Goal: Task Accomplishment & Management: Use online tool/utility

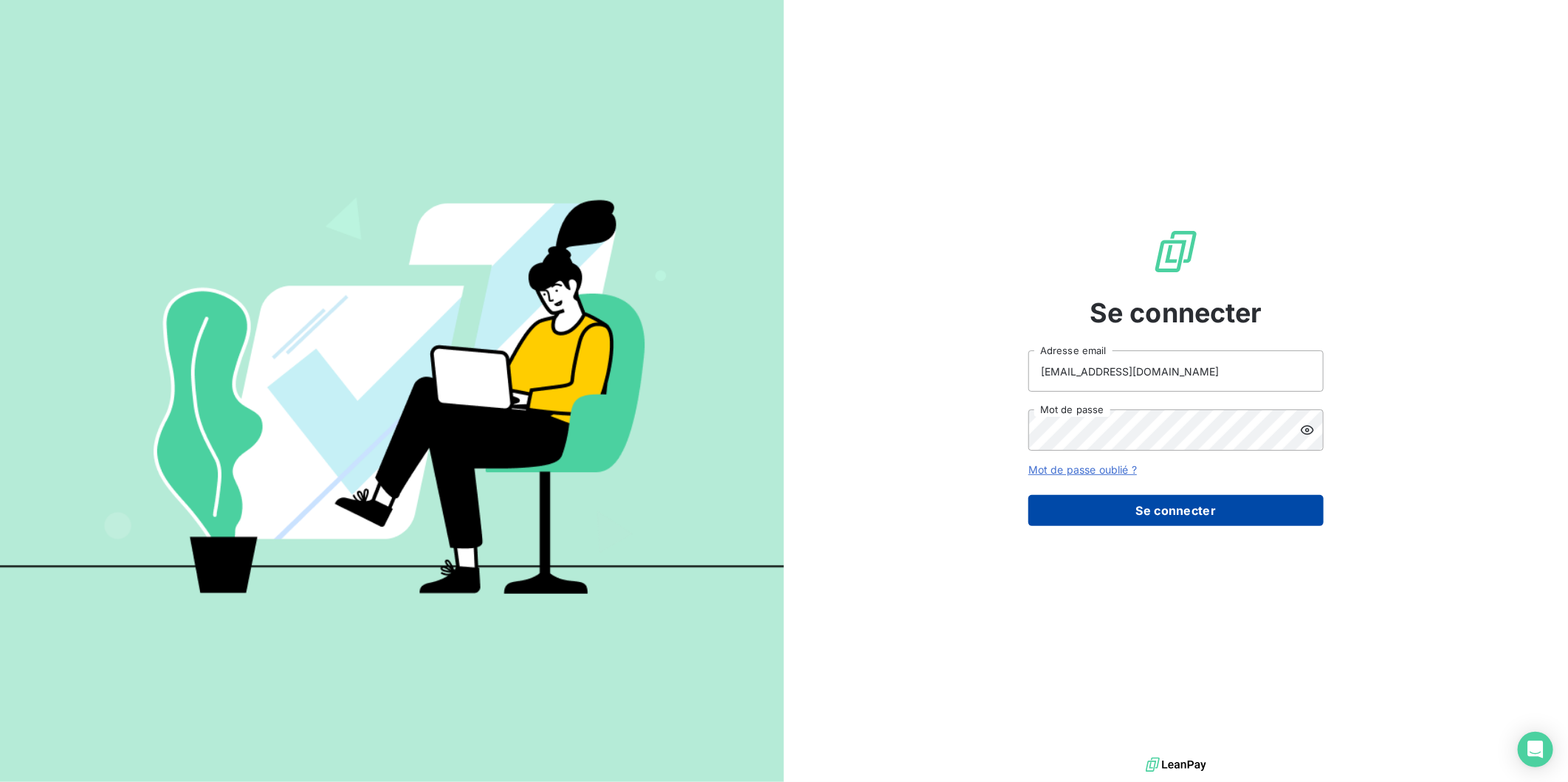
click at [1151, 509] on button "Se connecter" at bounding box center [1176, 510] width 296 height 31
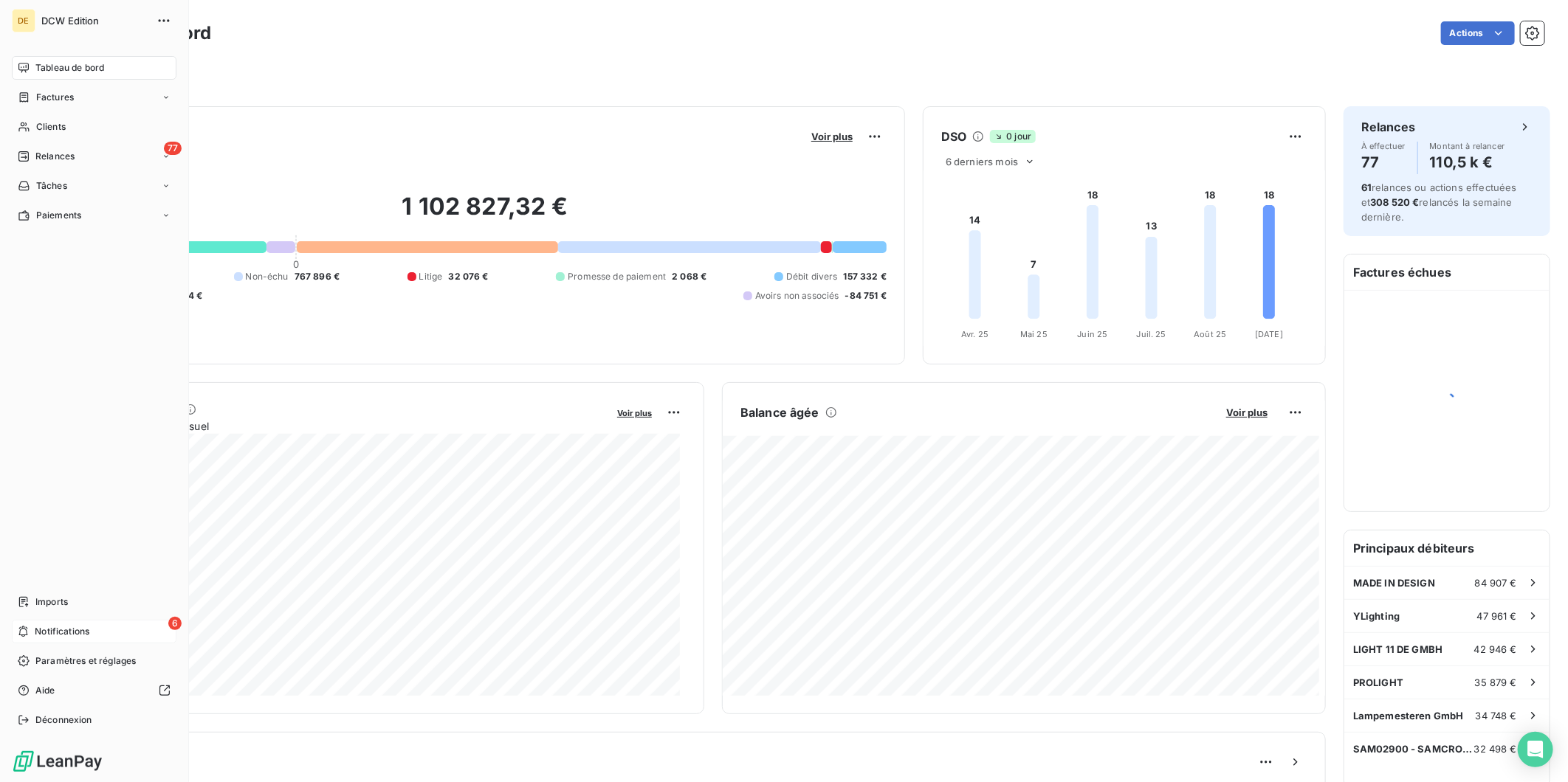
click at [80, 625] on span "Notifications" at bounding box center [62, 631] width 55 height 14
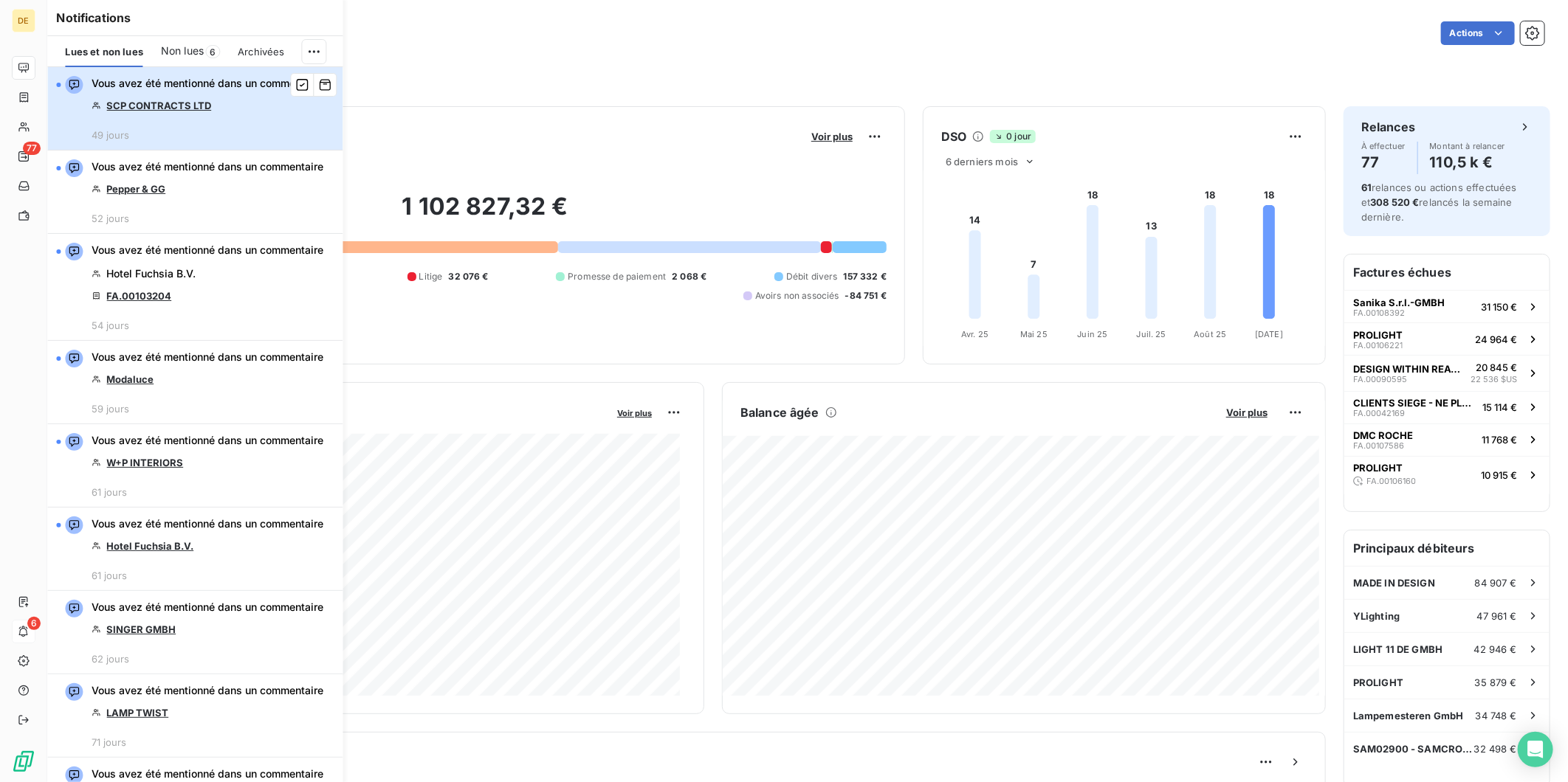
click at [78, 142] on button "Vous avez été mentionné dans un commentaire SCP CONTRACTS LTD 49 jours" at bounding box center [194, 108] width 296 height 84
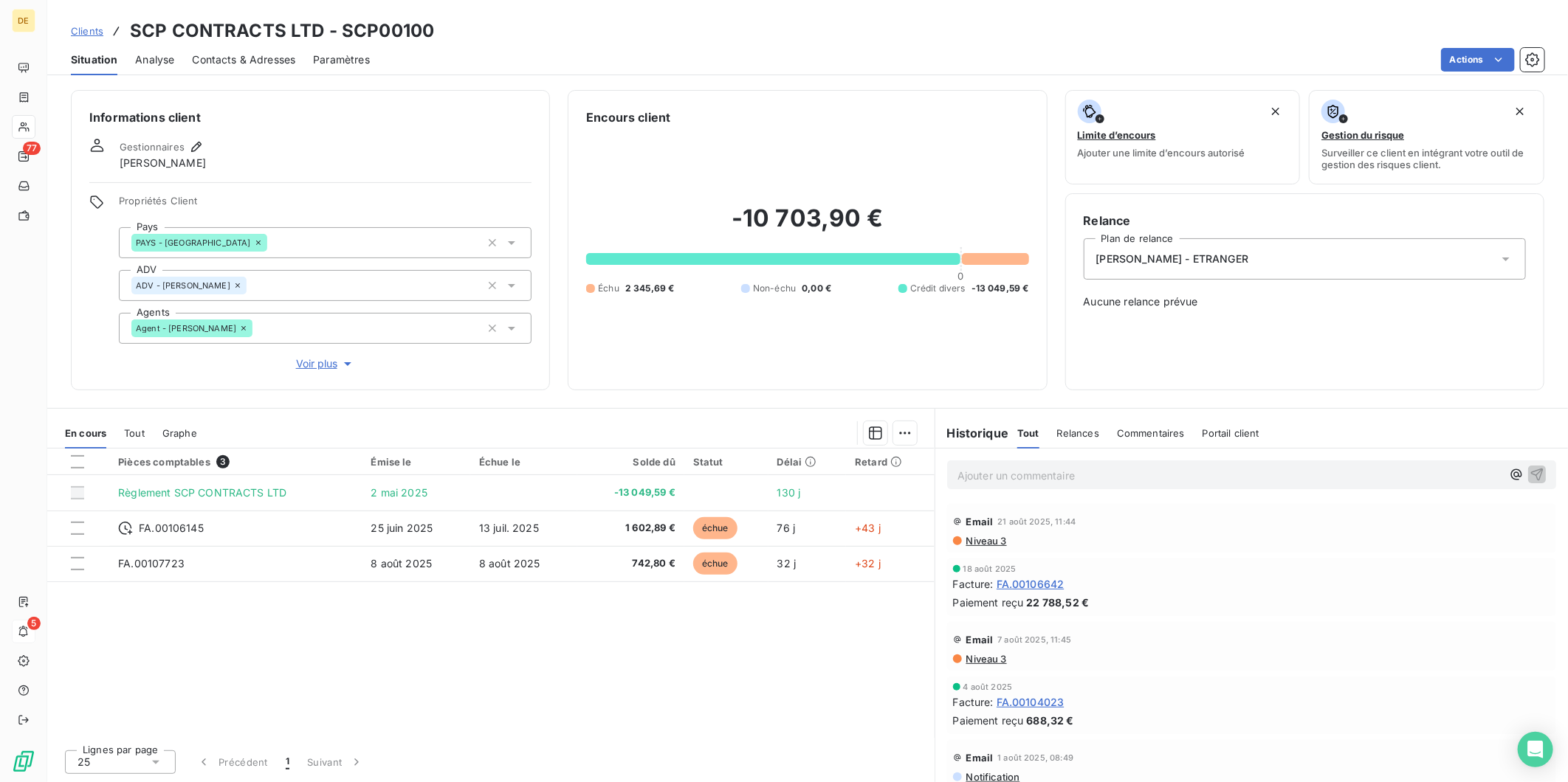
click at [78, 142] on div "Informations client Gestionnaires [PERSON_NAME] Propriétés Client Pays PAYS - R…" at bounding box center [310, 240] width 479 height 300
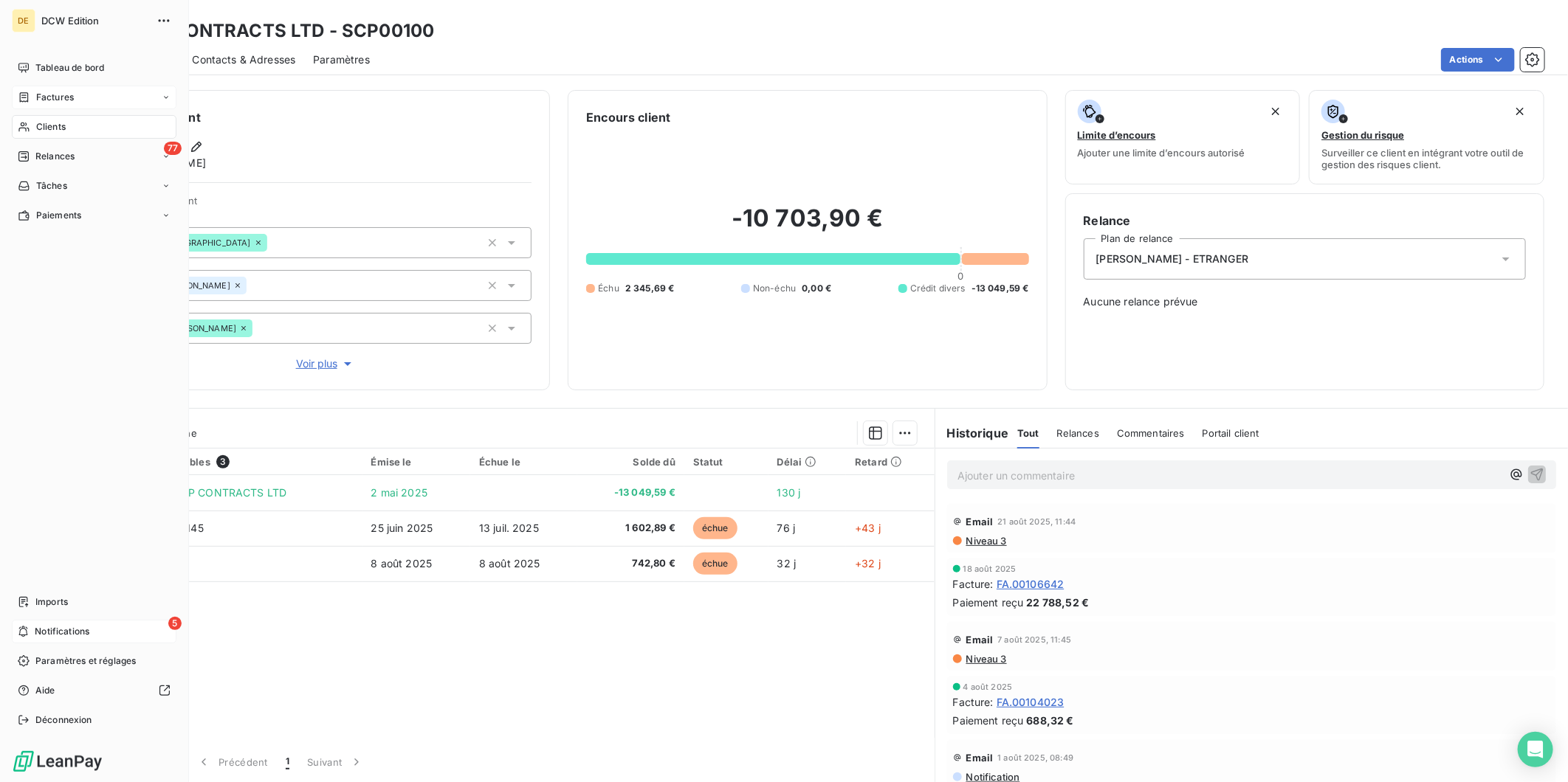
click at [30, 94] on div "Factures" at bounding box center [45, 97] width 56 height 14
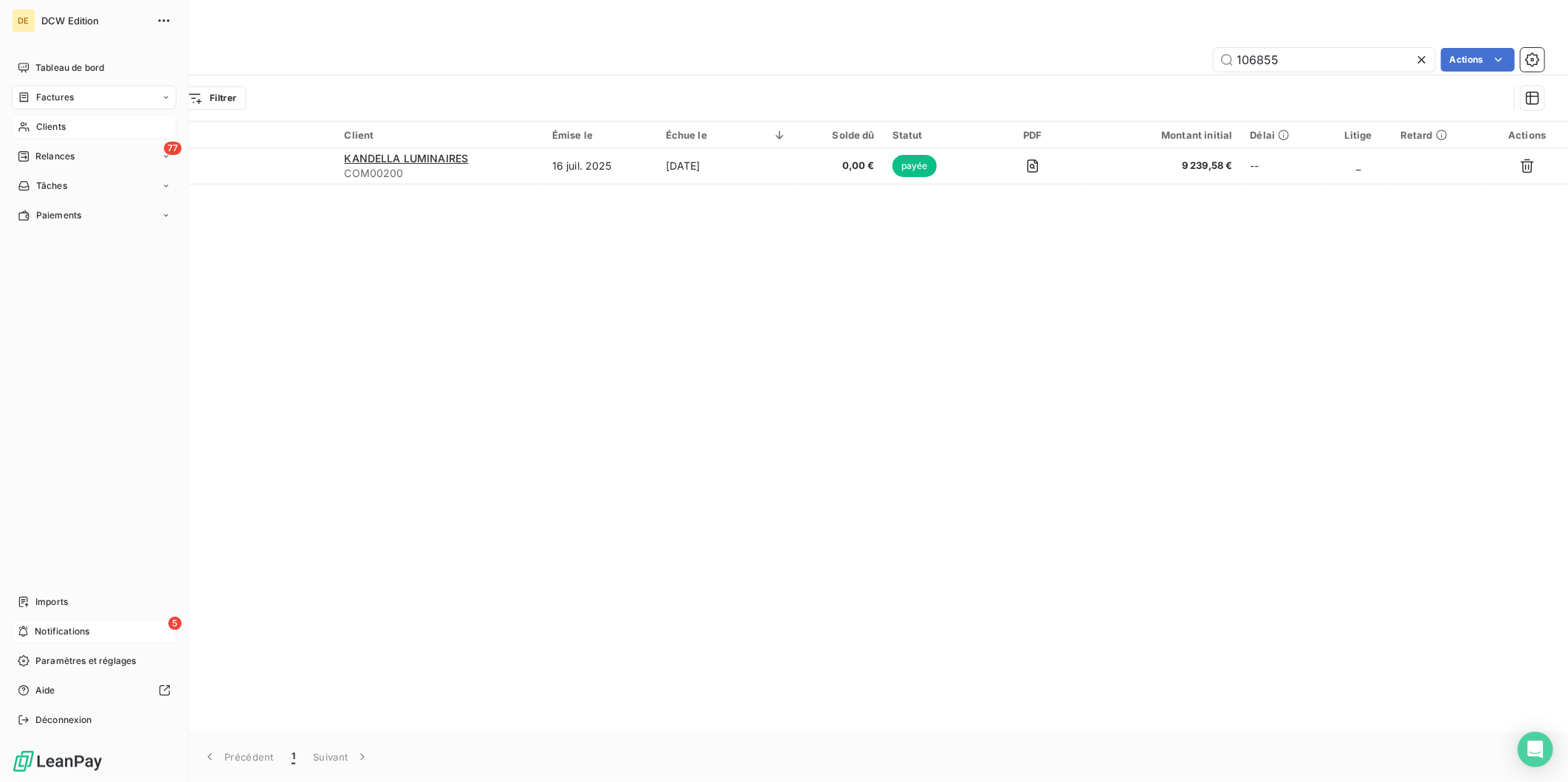
click at [25, 127] on icon at bounding box center [24, 127] width 13 height 12
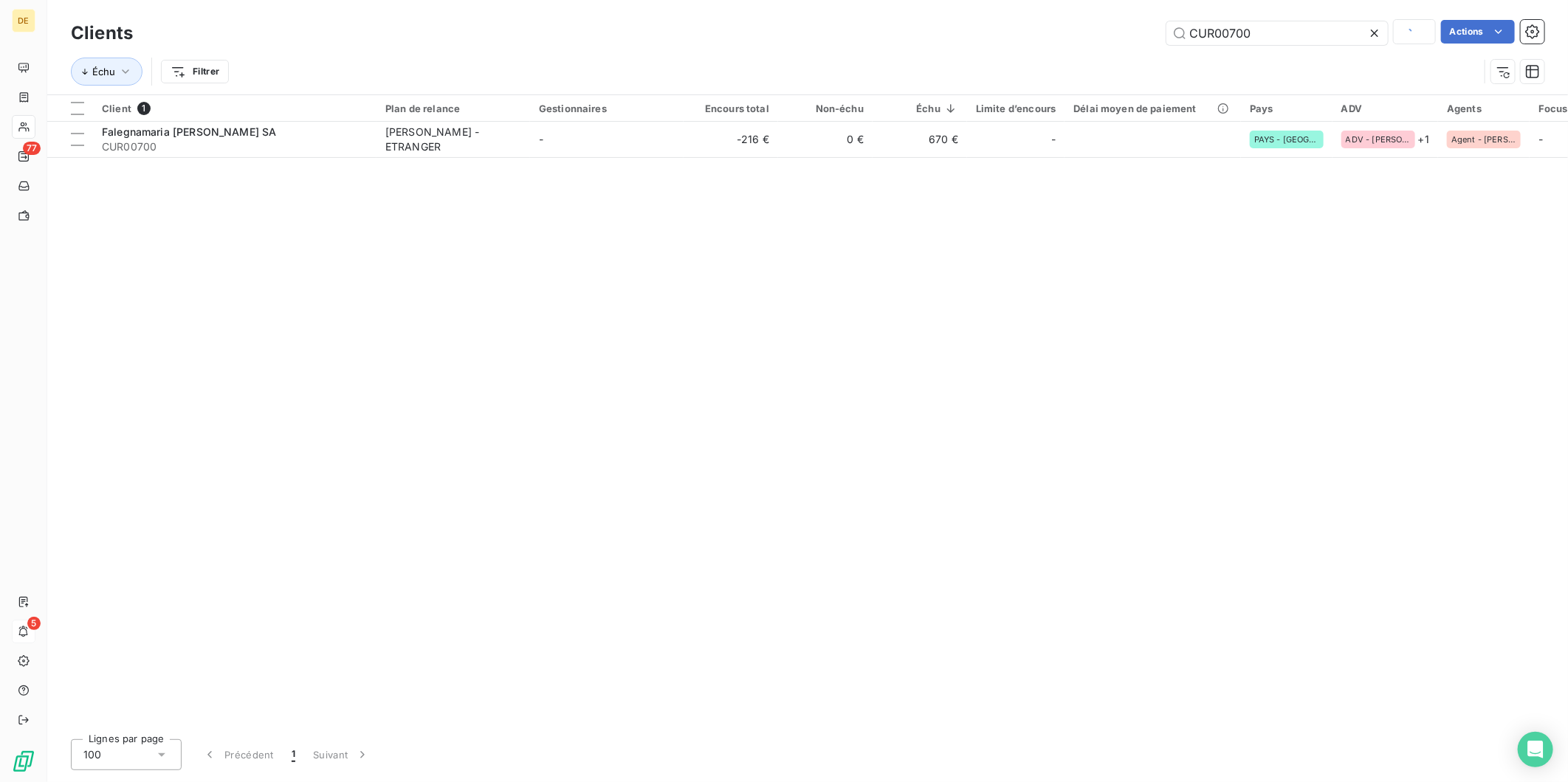
click at [1374, 33] on icon at bounding box center [1374, 33] width 7 height 7
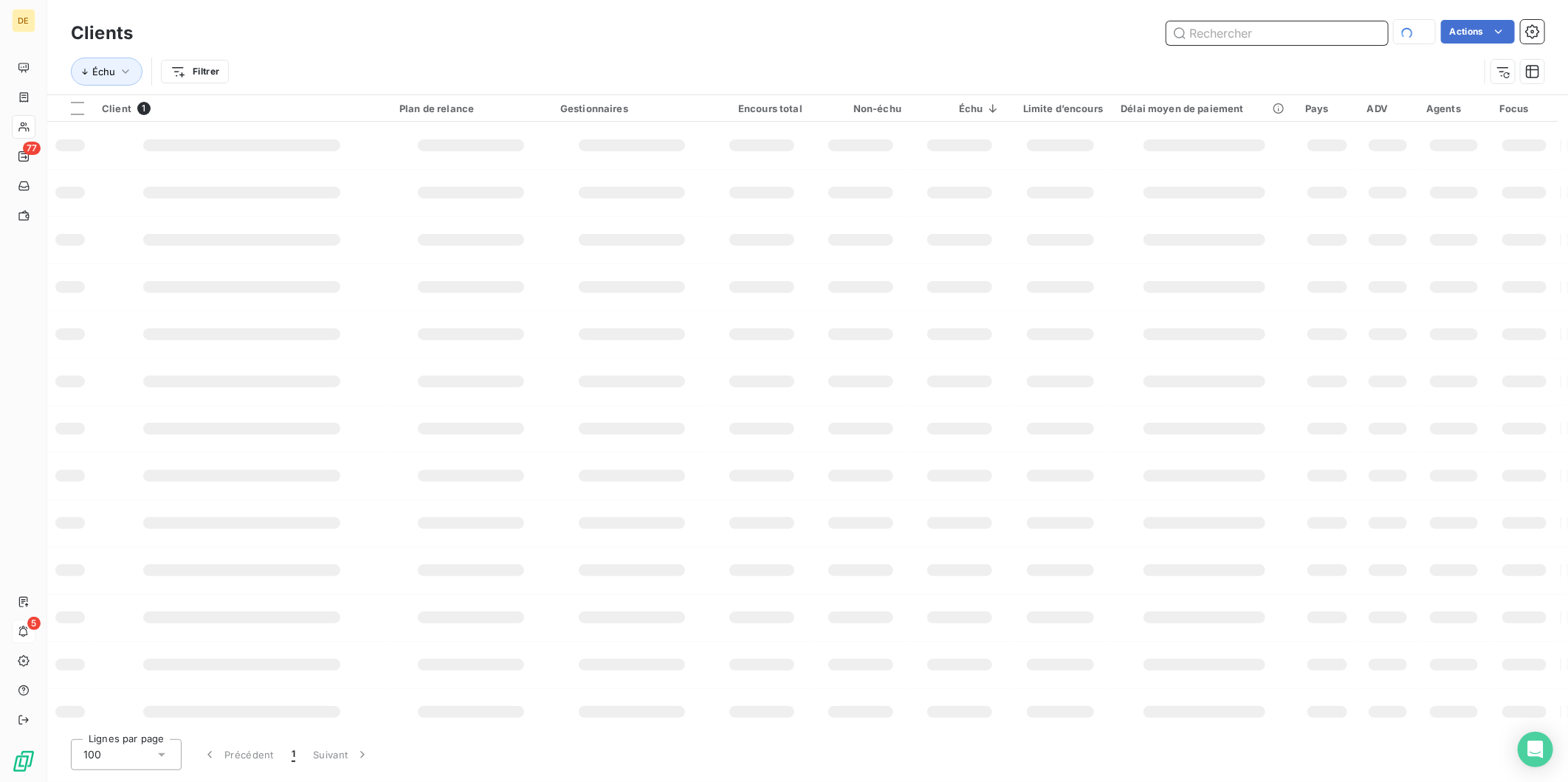
click at [1302, 28] on input "text" at bounding box center [1277, 33] width 221 height 24
paste input "VIV125"
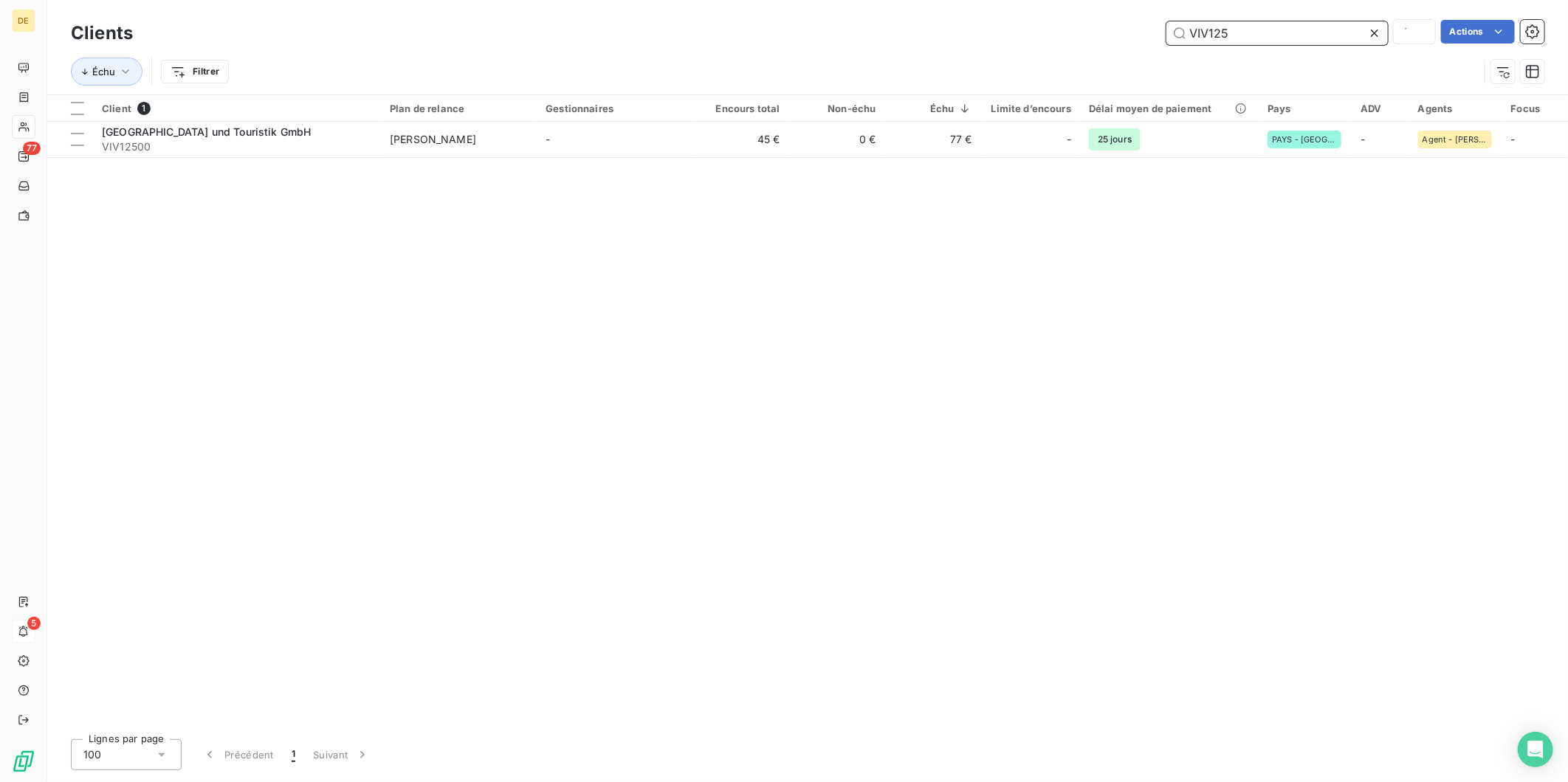
click at [1189, 38] on input "VIV125" at bounding box center [1277, 33] width 221 height 24
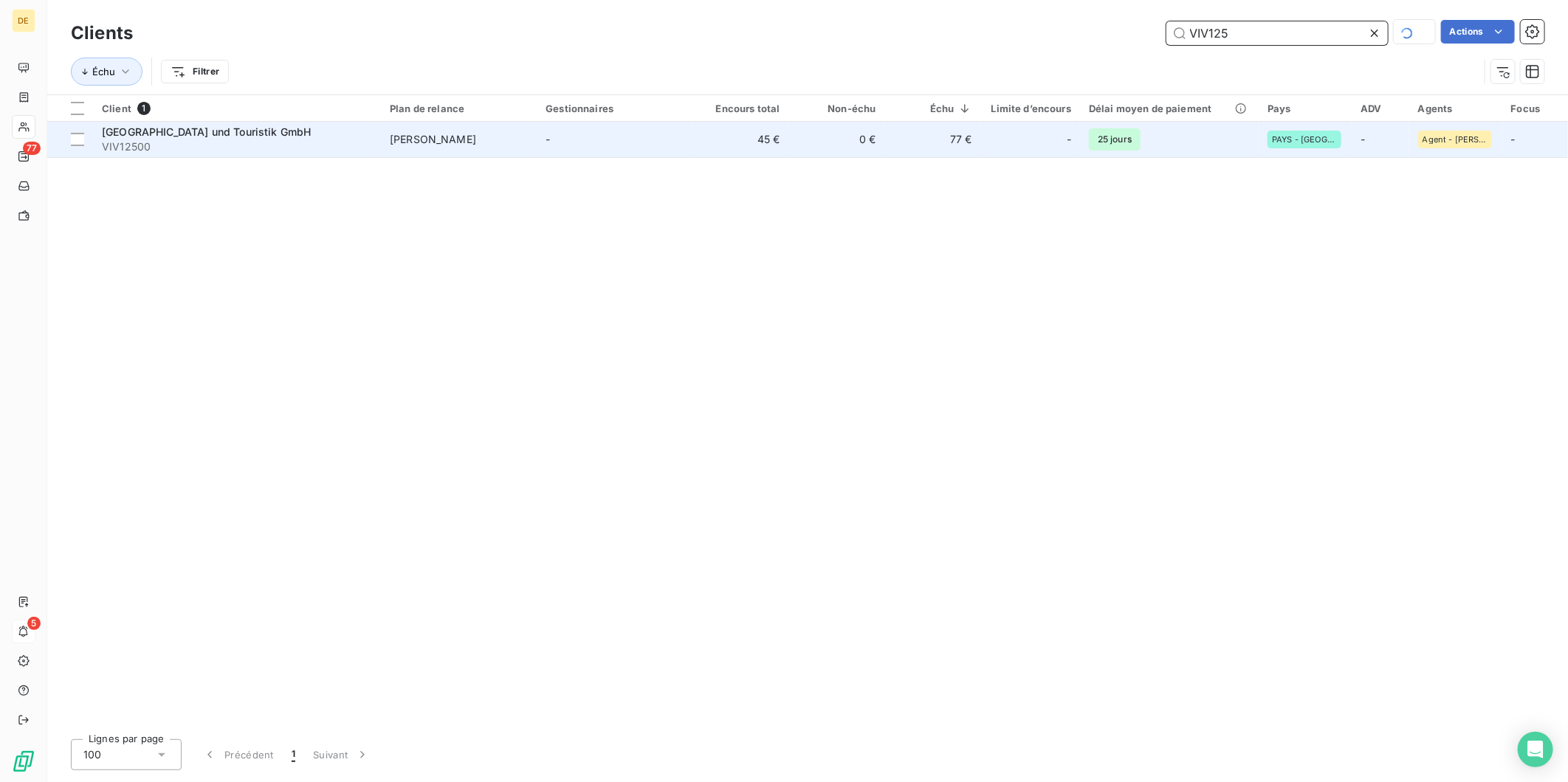
type input "VIV125"
click at [780, 137] on td "45 €" at bounding box center [741, 139] width 96 height 35
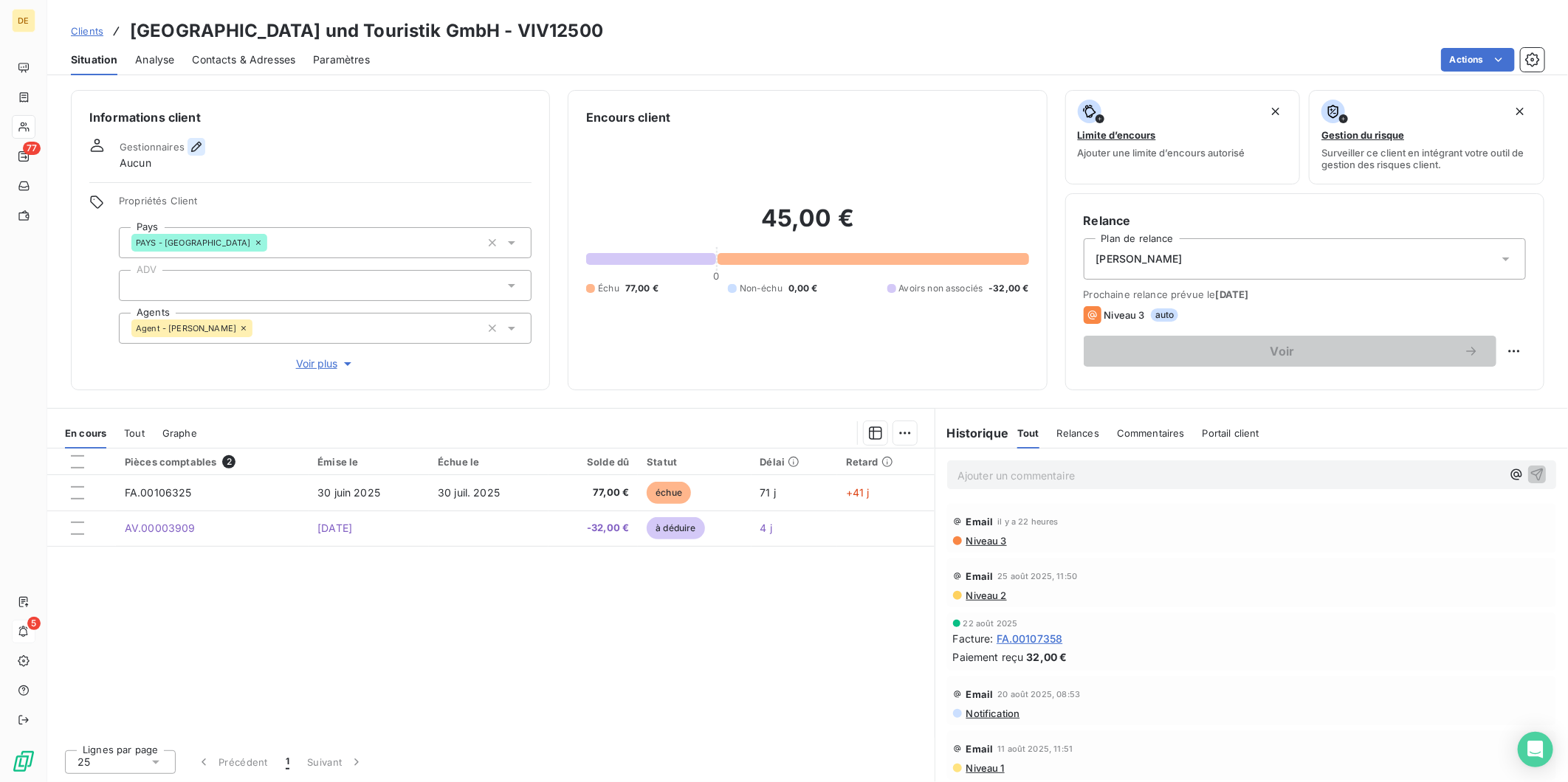
click at [195, 148] on icon "button" at bounding box center [196, 147] width 10 height 10
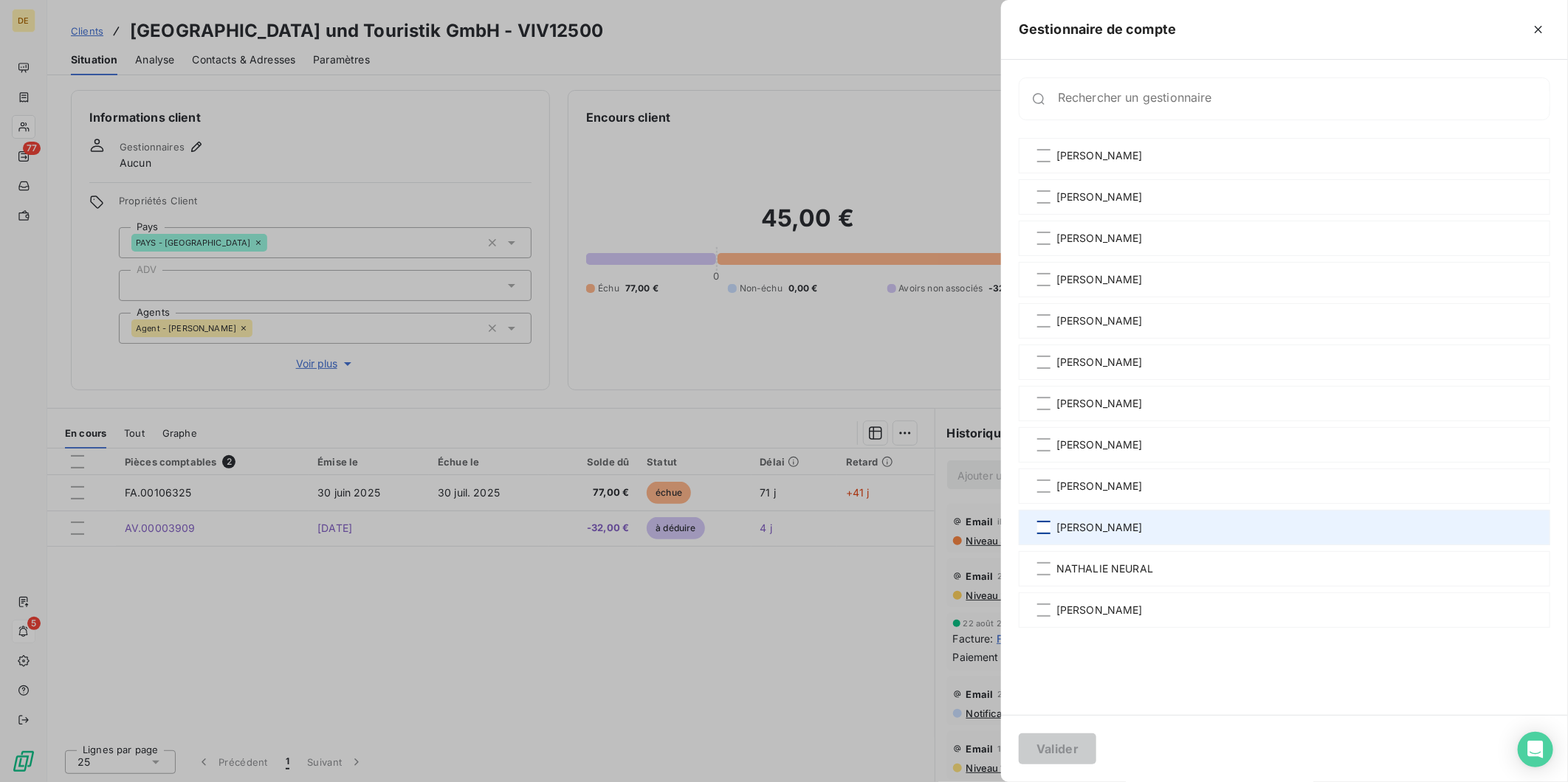
click at [1044, 534] on div at bounding box center [1044, 527] width 14 height 14
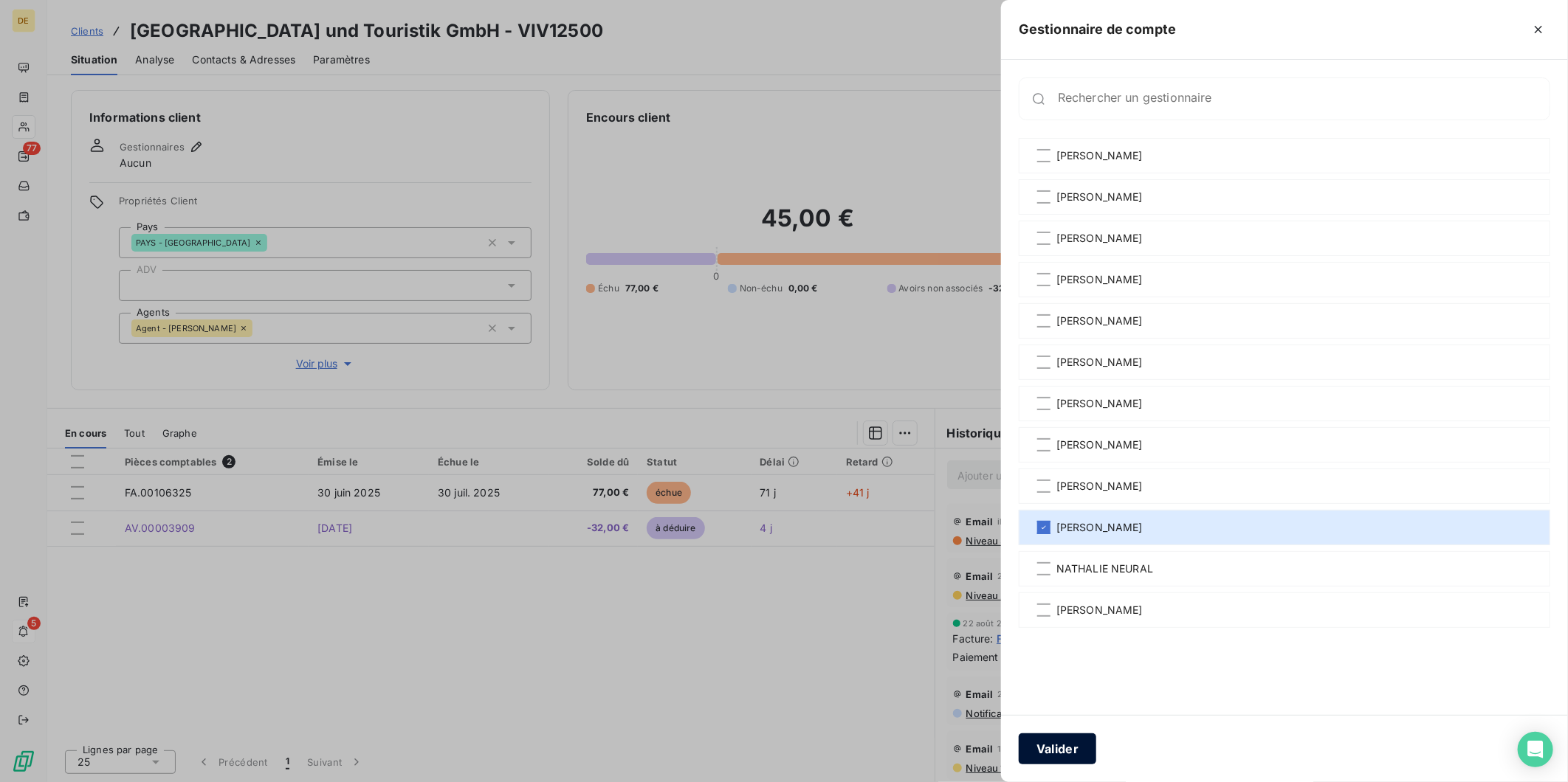
click at [1071, 749] on button "Valider" at bounding box center [1057, 749] width 77 height 31
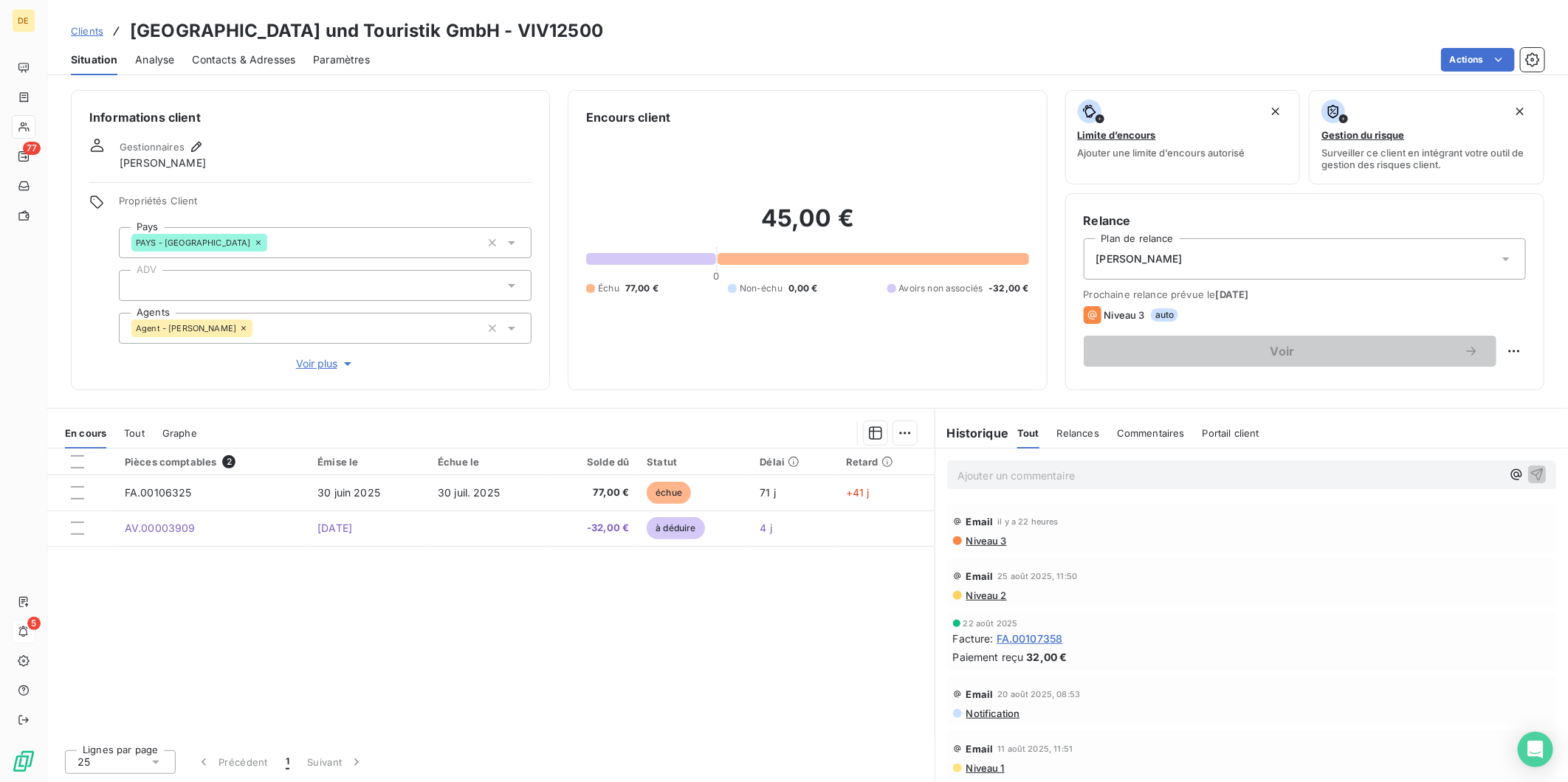
click at [352, 283] on div at bounding box center [325, 285] width 413 height 31
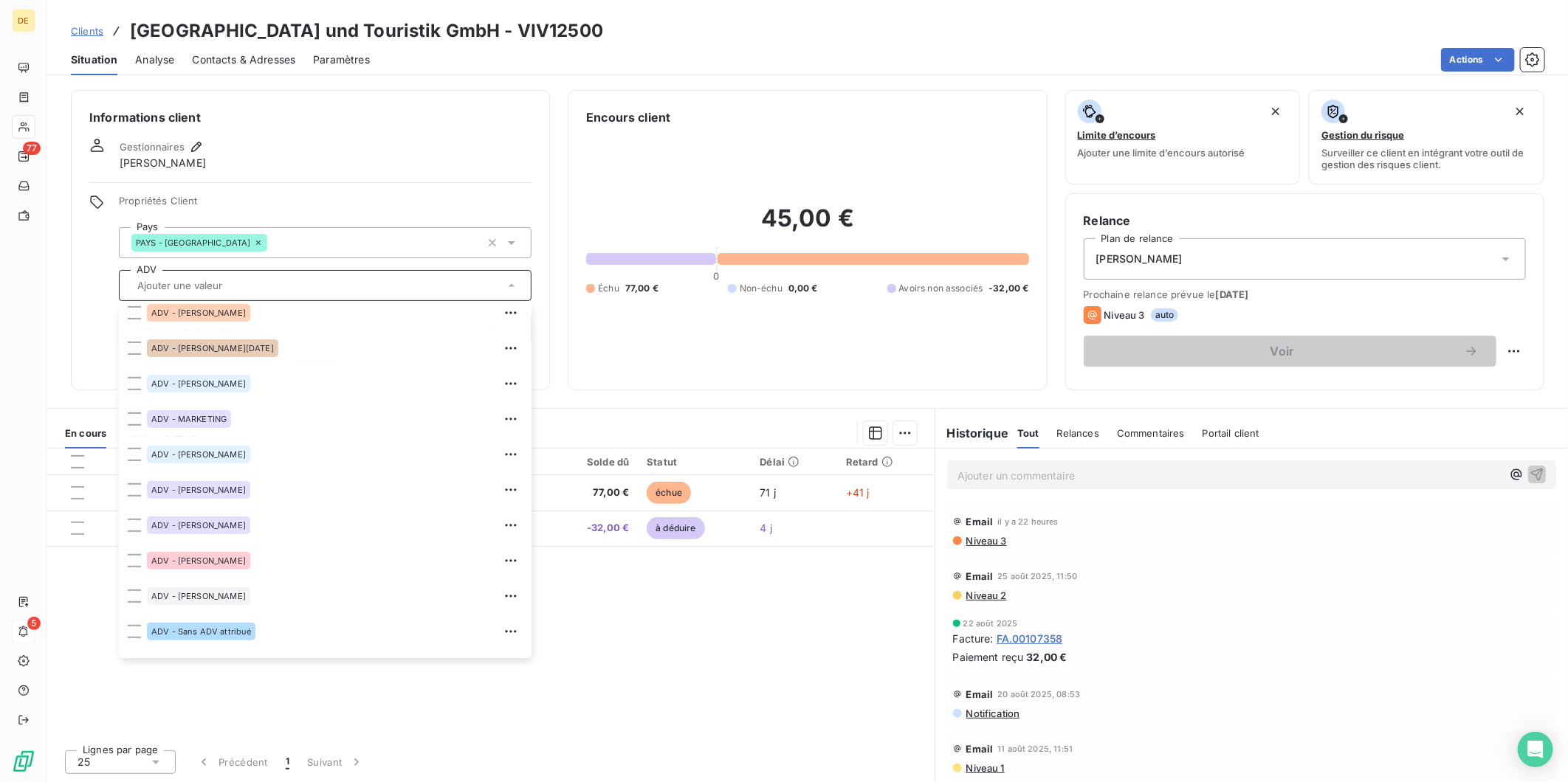
scroll to position [353, 0]
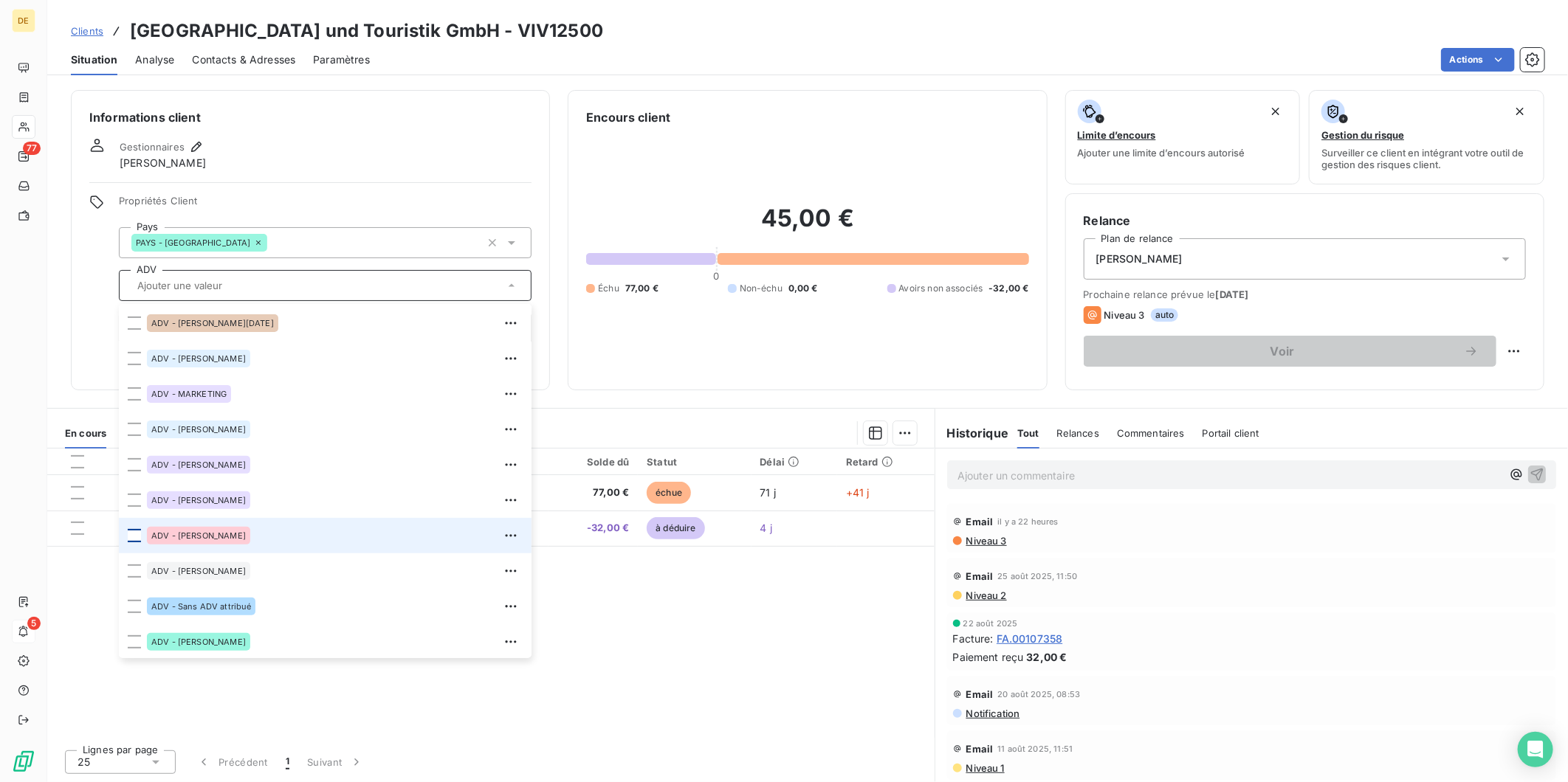
click at [138, 535] on div at bounding box center [134, 535] width 14 height 14
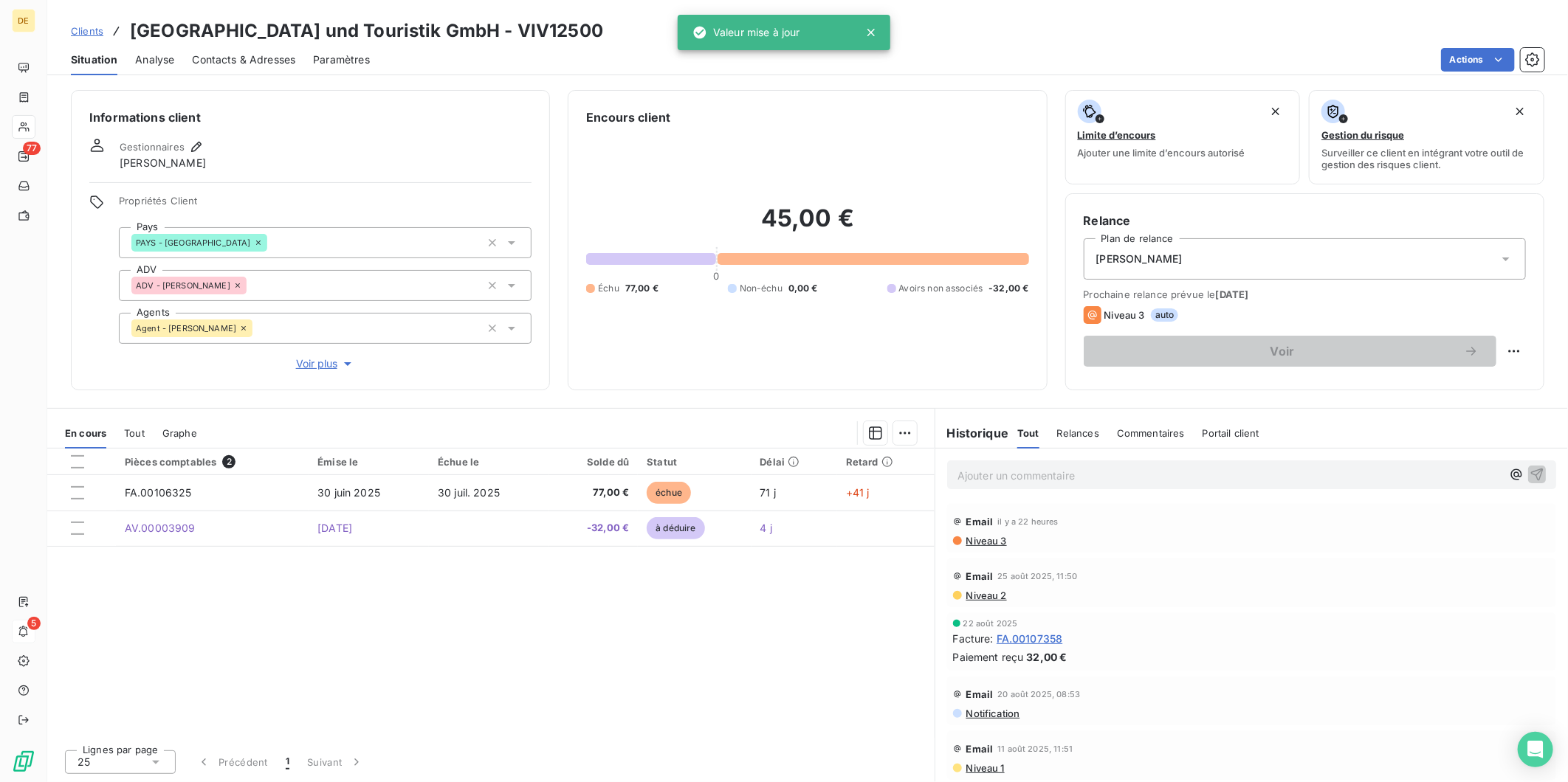
click at [562, 350] on div "Informations client Gestionnaires Nadia KCHIBL Propriétés Client Pays PAYS - [G…" at bounding box center [807, 240] width 1521 height 300
click at [1182, 255] on span "[PERSON_NAME]" at bounding box center [1139, 259] width 86 height 15
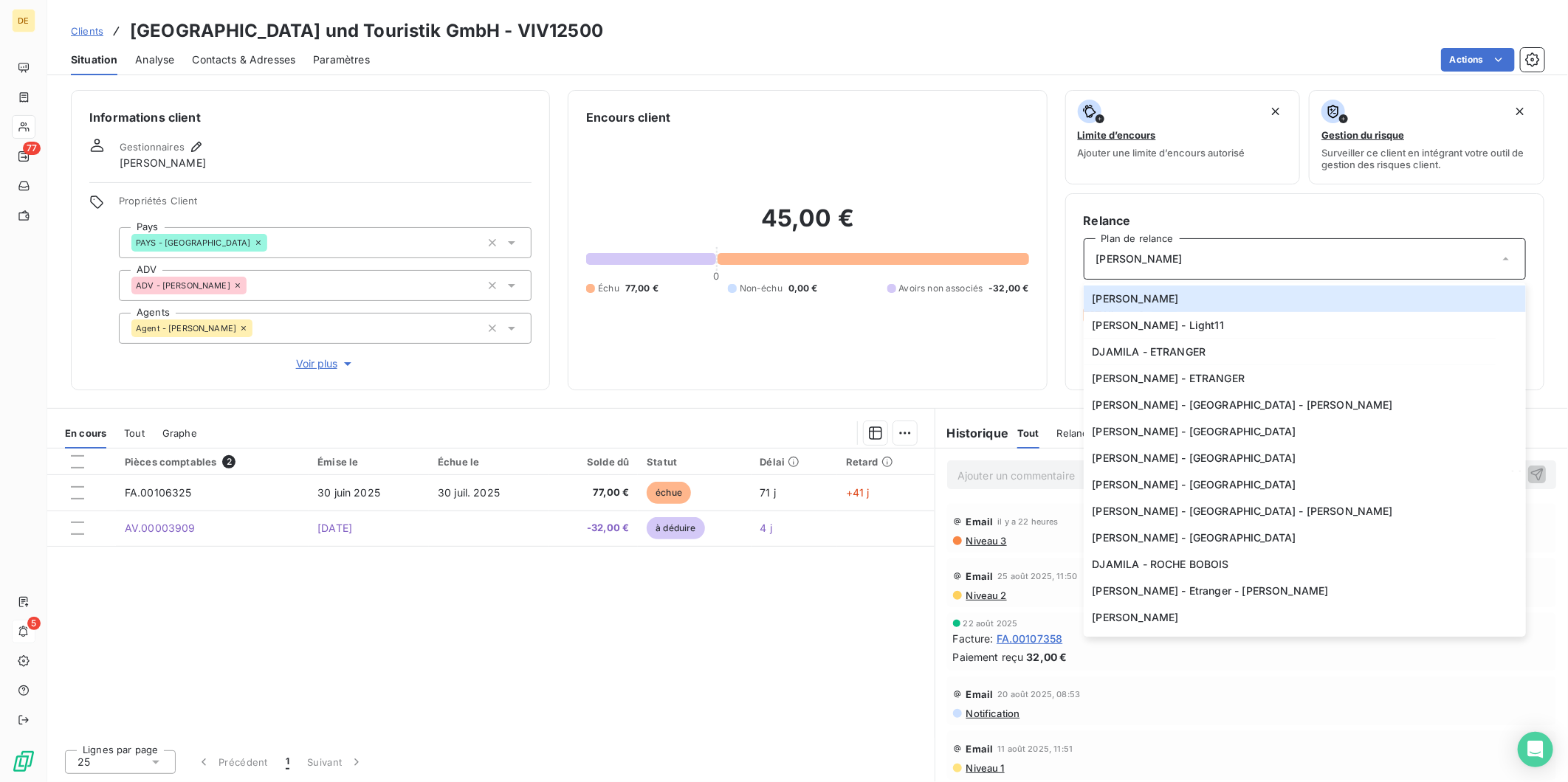
scroll to position [316, 0]
click at [1171, 374] on span "[PERSON_NAME] - ETRANGER" at bounding box center [1169, 378] width 153 height 15
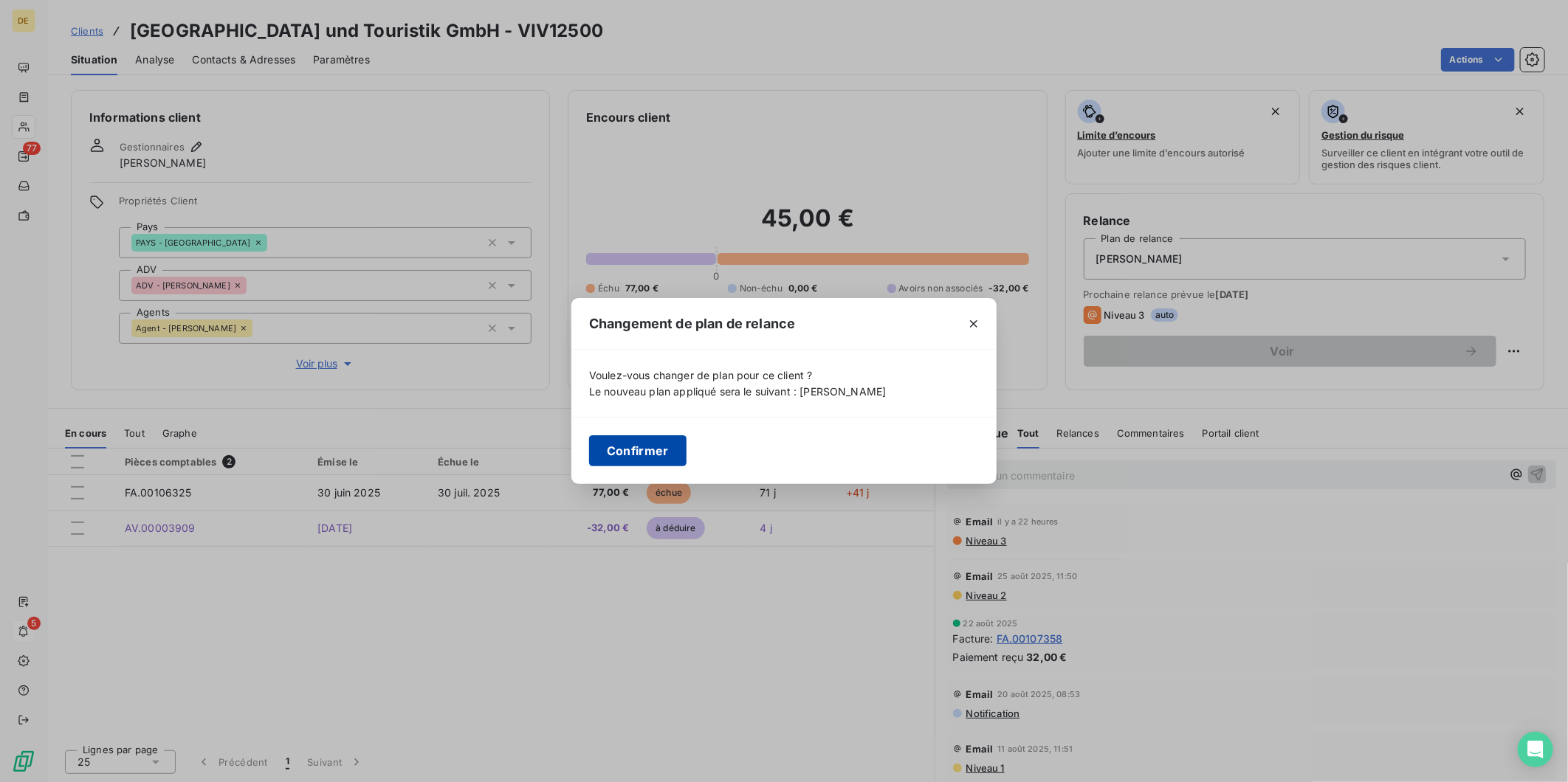
click at [638, 444] on button "Confirmer" at bounding box center [637, 451] width 97 height 31
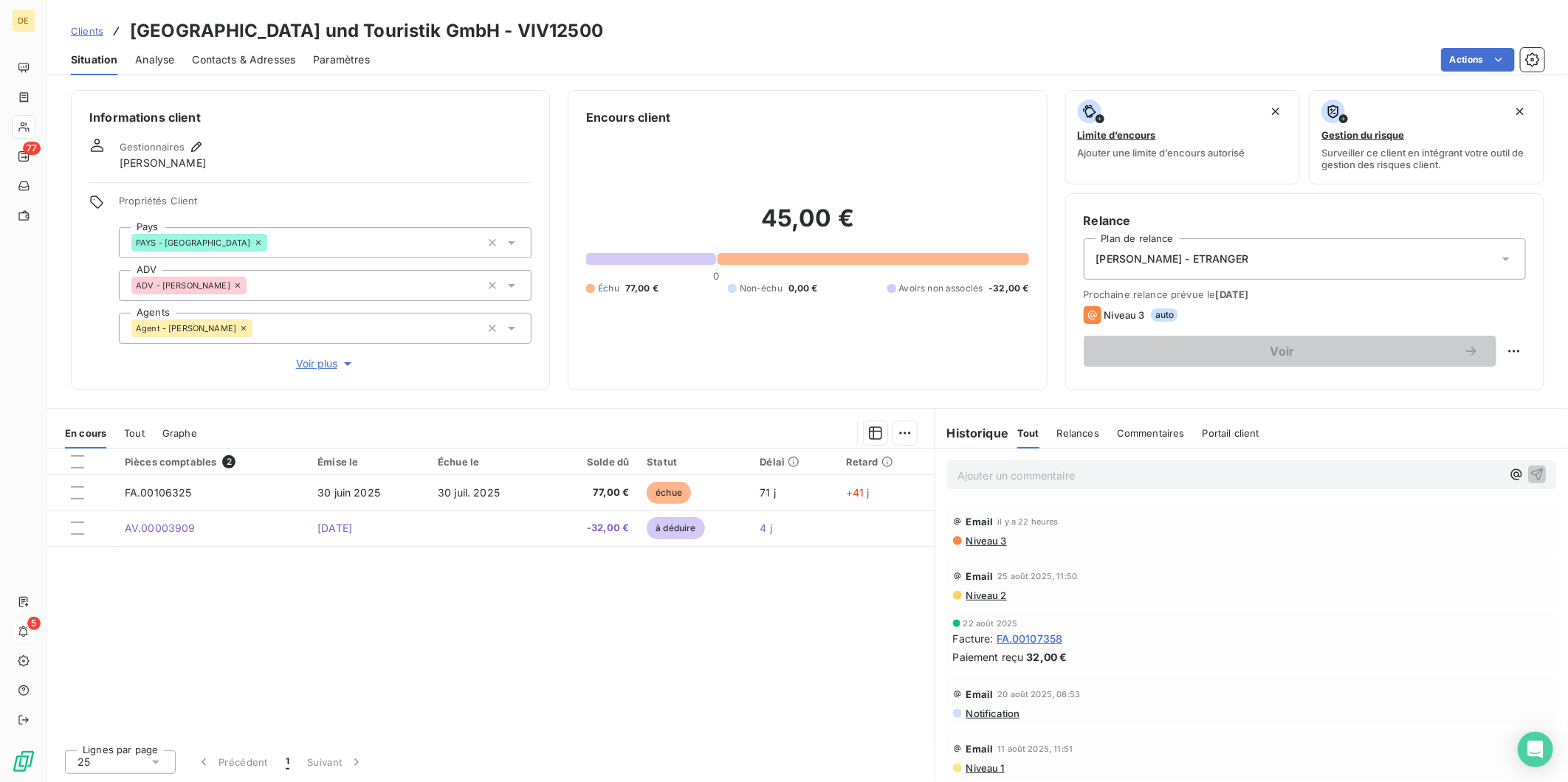
click at [267, 63] on span "Contacts & Adresses" at bounding box center [244, 60] width 104 height 15
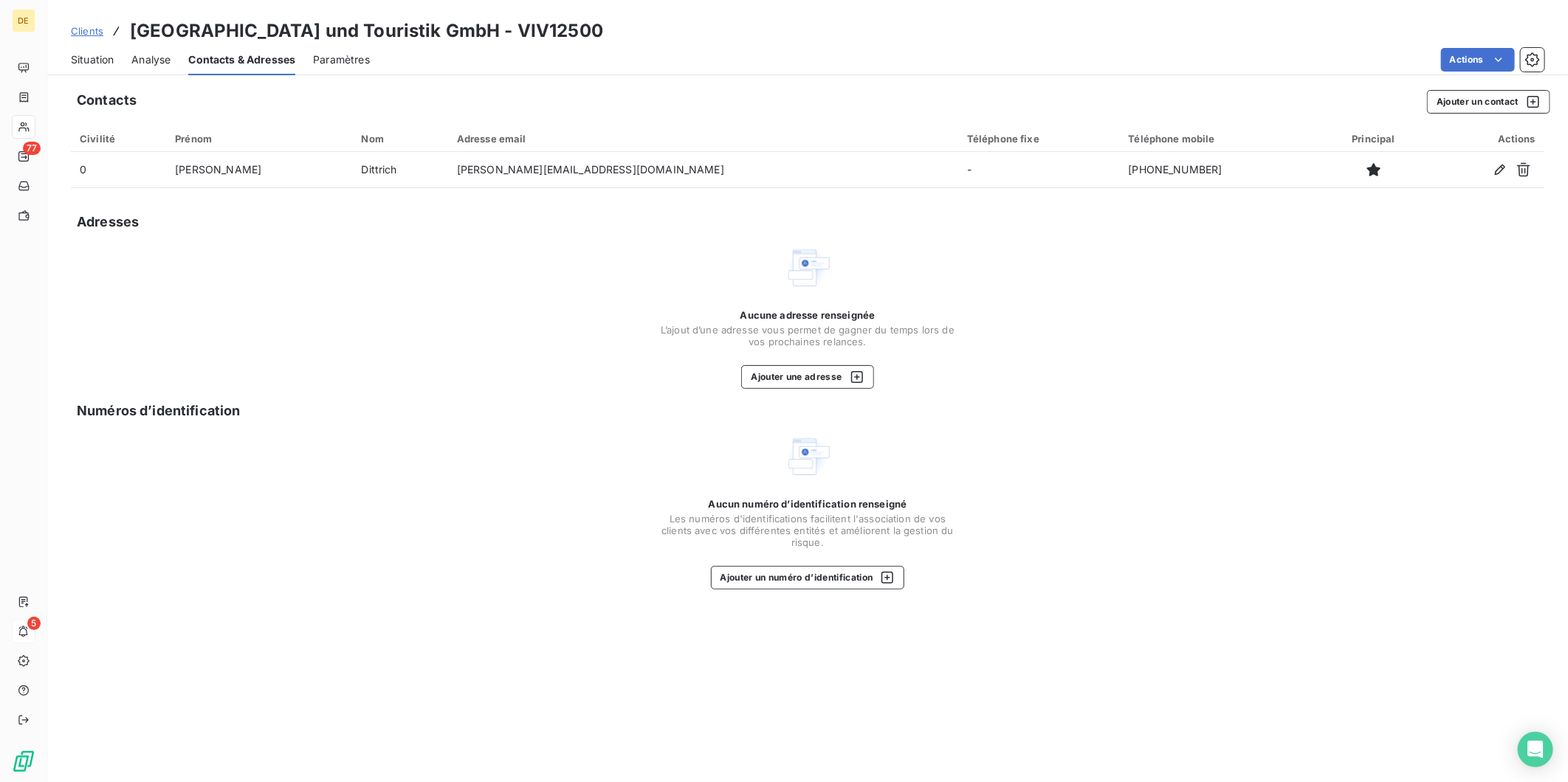
click at [97, 61] on span "Situation" at bounding box center [92, 60] width 43 height 15
